Goal: Check status: Check status

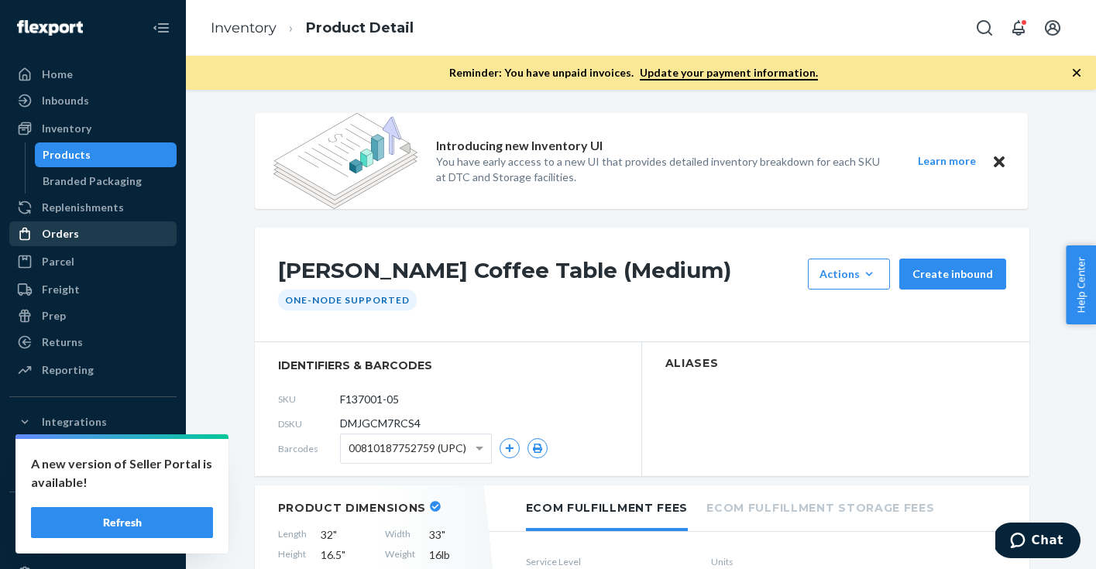
click at [65, 235] on div "Orders" at bounding box center [60, 233] width 37 height 15
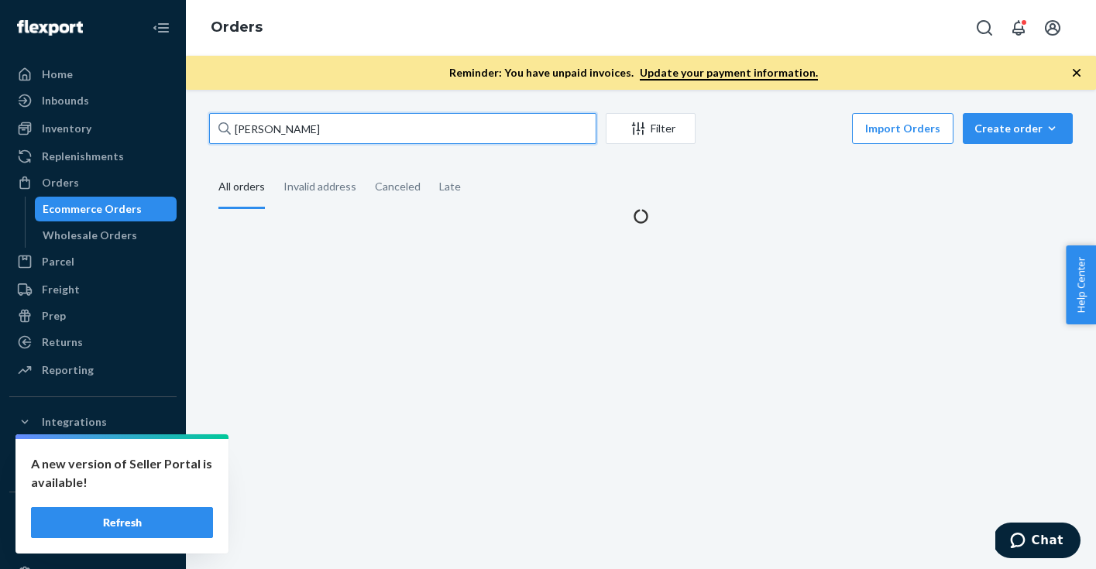
click at [357, 129] on input "[PERSON_NAME]" at bounding box center [402, 128] width 387 height 31
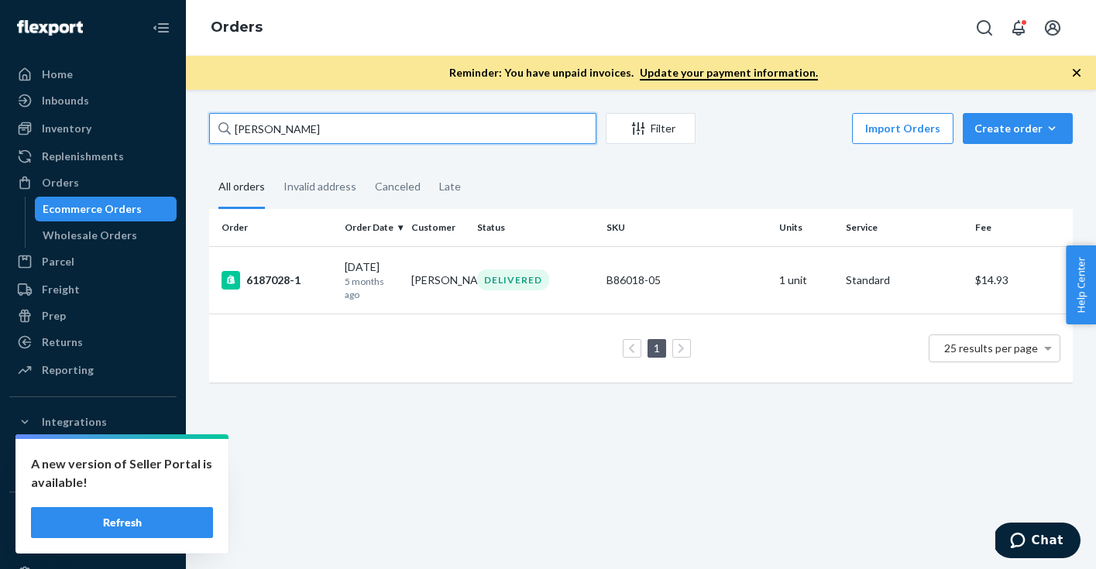
click at [357, 129] on input "[PERSON_NAME]" at bounding box center [402, 128] width 387 height 31
paste input "137199293"
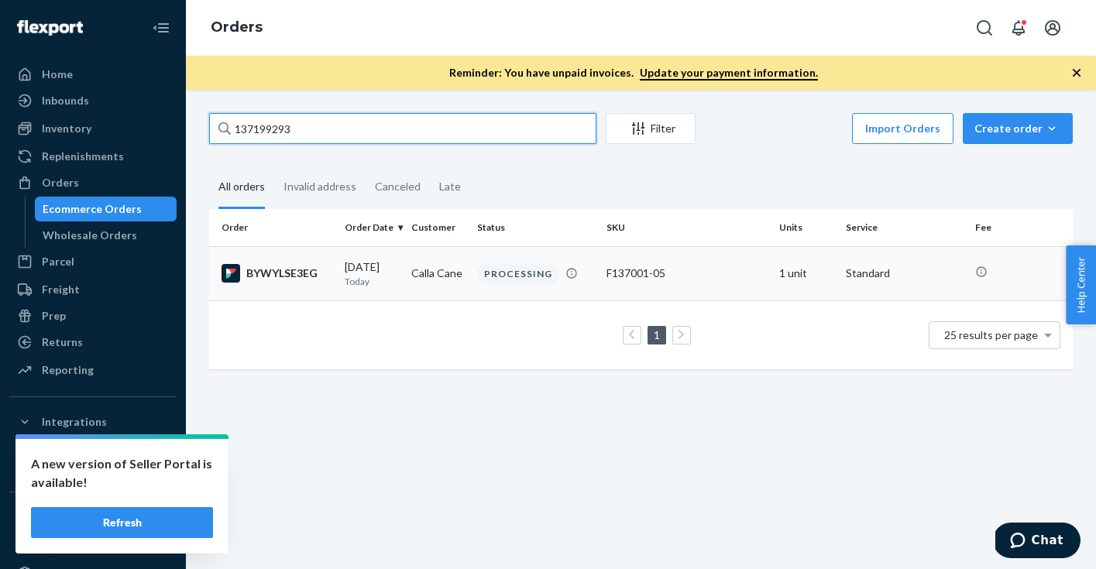
type input "137199293"
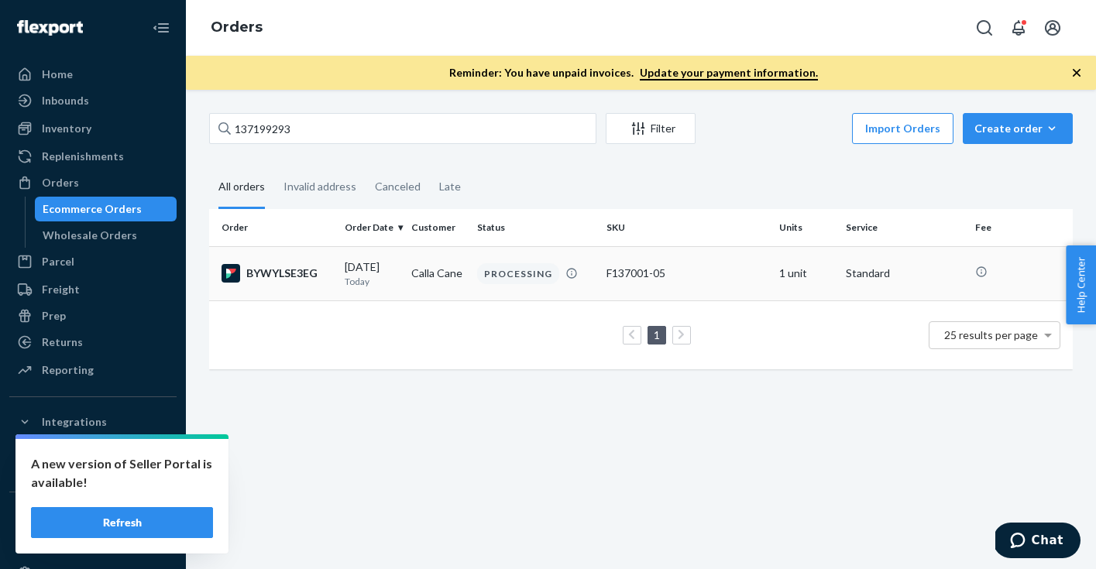
click at [291, 273] on div "BYWYLSE3EG" at bounding box center [277, 273] width 111 height 19
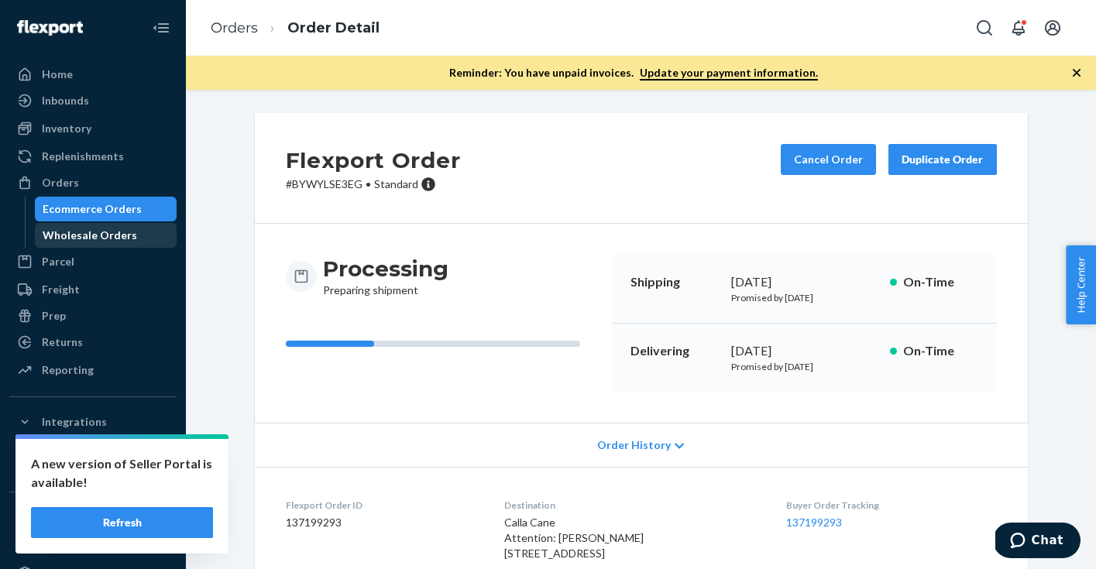
click at [105, 240] on div "Wholesale Orders" at bounding box center [90, 235] width 95 height 15
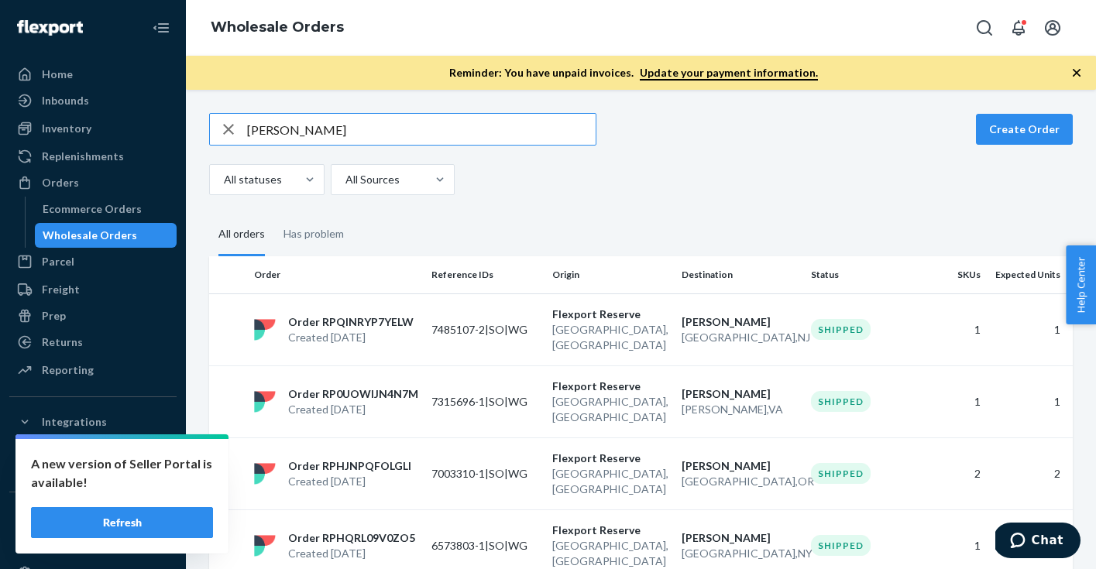
click at [386, 133] on input "[PERSON_NAME]" at bounding box center [421, 129] width 349 height 31
type input "[PERSON_NAME]"
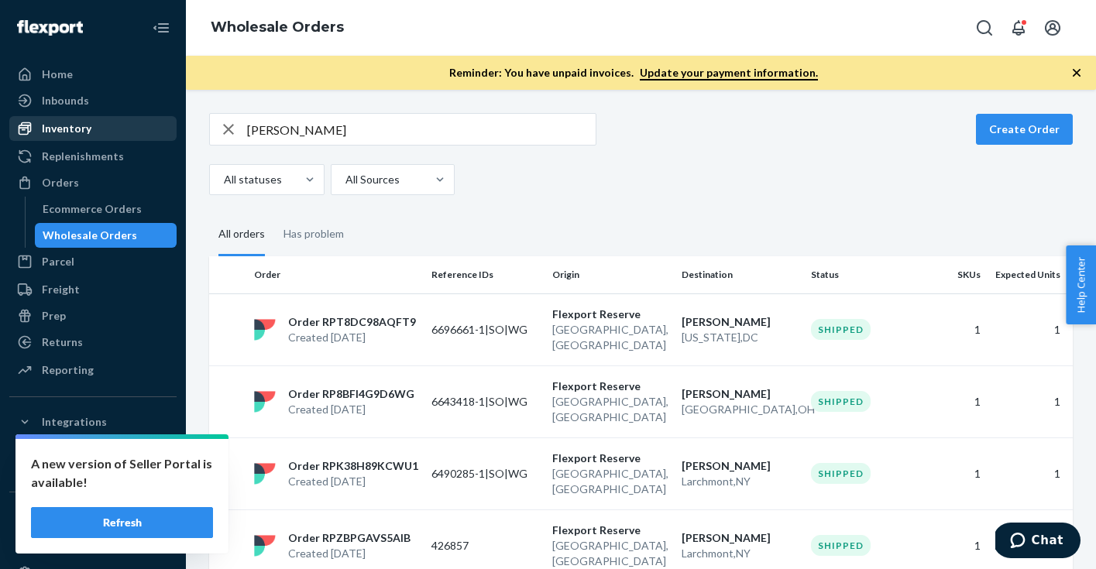
click at [76, 132] on div "Inventory" at bounding box center [67, 128] width 50 height 15
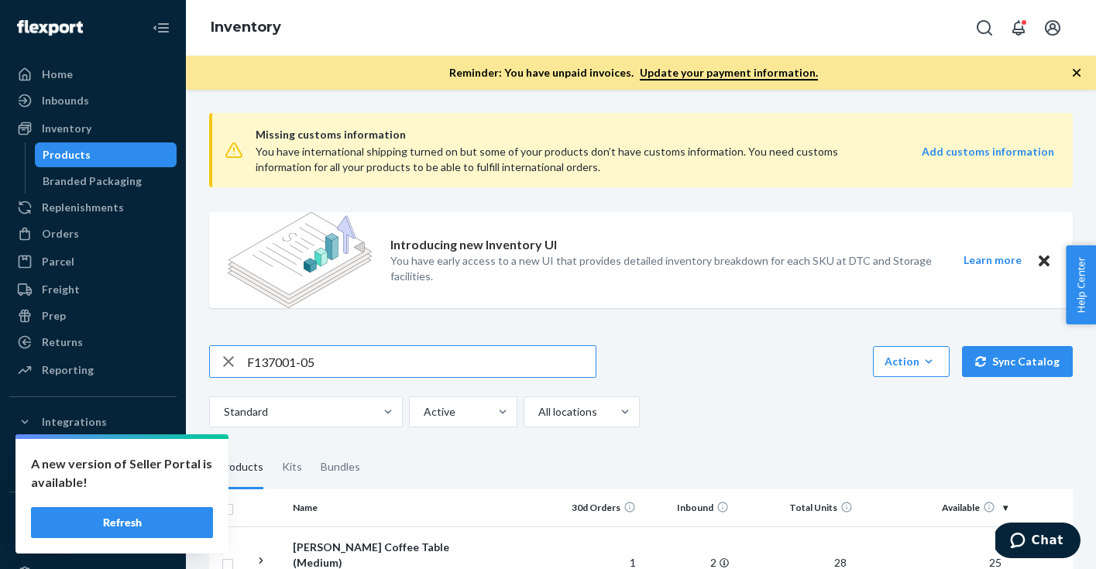
click at [347, 362] on input "F137001-05" at bounding box center [421, 361] width 349 height 31
paste input "R141013-04"
type input "R141013-04"
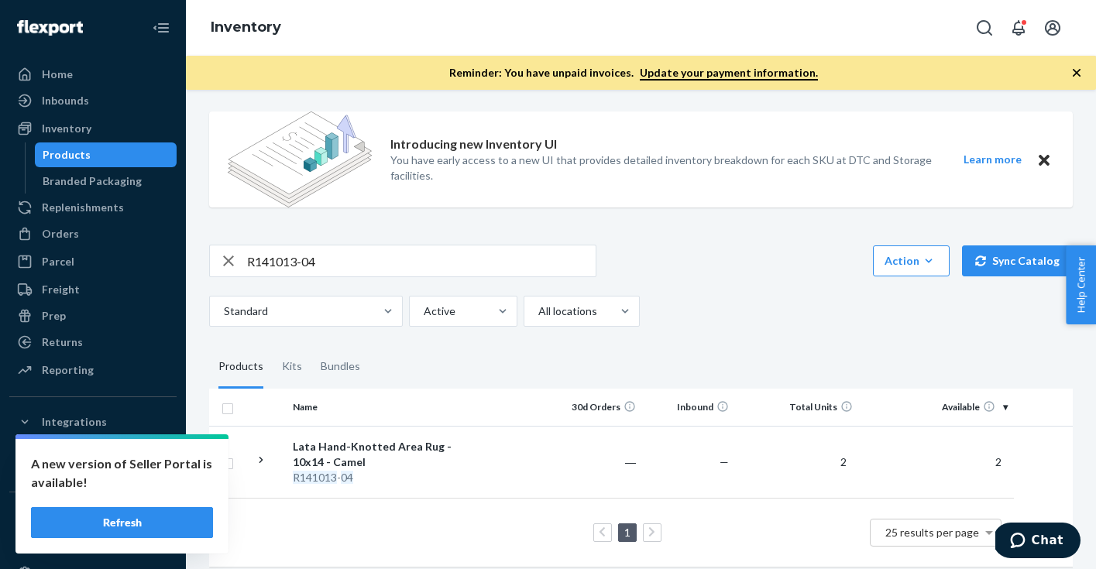
scroll to position [113, 0]
